Goal: Navigation & Orientation: Find specific page/section

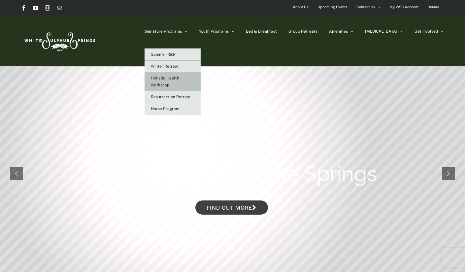
click at [195, 81] on link "Holistic Health Workshop" at bounding box center [173, 82] width 56 height 19
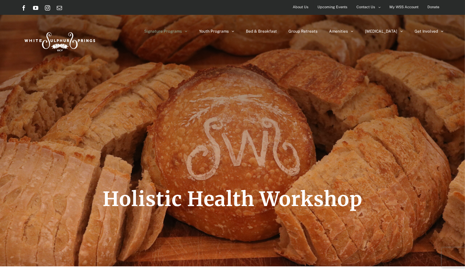
click at [339, 9] on span "Upcoming Events" at bounding box center [333, 7] width 30 height 10
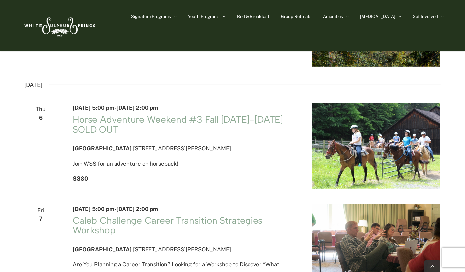
scroll to position [264, 0]
